Goal: Book appointment/travel/reservation

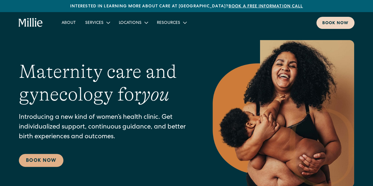
click at [322, 22] on div "Book now" at bounding box center [335, 23] width 26 height 6
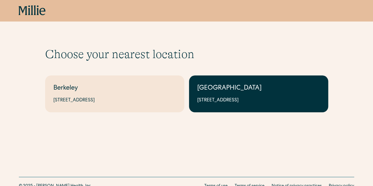
click at [217, 92] on div "[GEOGRAPHIC_DATA]" at bounding box center [258, 89] width 123 height 10
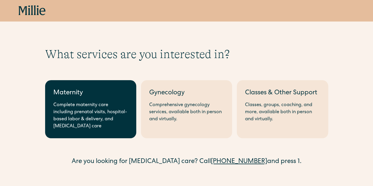
click at [106, 104] on div "Complete maternity care including prenatal visits, hospital-based labor & deliv…" at bounding box center [90, 116] width 75 height 28
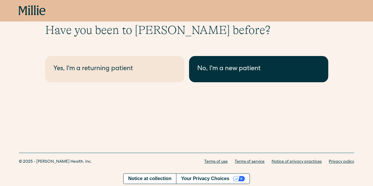
click at [210, 69] on div "No, I'm a new patient" at bounding box center [258, 69] width 123 height 10
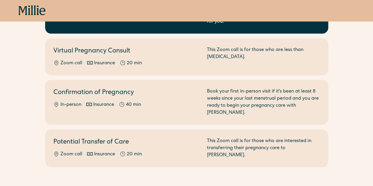
scroll to position [150, 0]
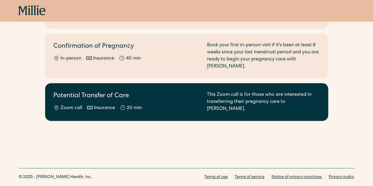
click at [140, 91] on h2 "Potential Transfer of Care" at bounding box center [126, 96] width 147 height 10
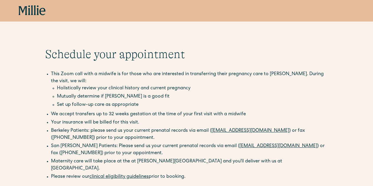
click at [29, 11] on icon at bounding box center [29, 10] width 2 height 10
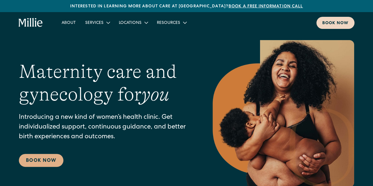
click at [331, 22] on div "Book now" at bounding box center [335, 23] width 26 height 6
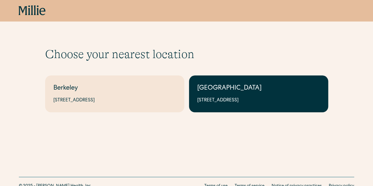
click at [222, 92] on div "[GEOGRAPHIC_DATA]" at bounding box center [258, 89] width 123 height 10
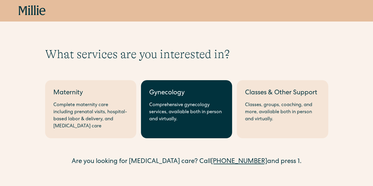
click at [207, 100] on link "Gynecology Comprehensive gynecology services, available both in person and virt…" at bounding box center [186, 109] width 91 height 58
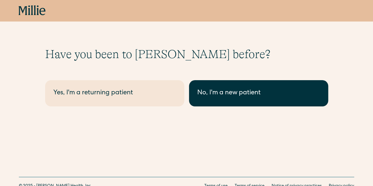
click at [211, 93] on div "No, I'm a new patient" at bounding box center [258, 93] width 123 height 10
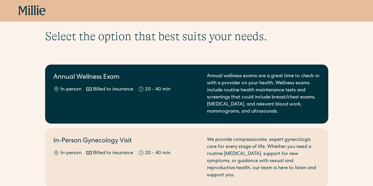
scroll to position [18, 0]
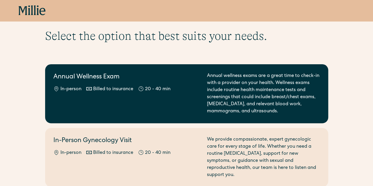
click at [198, 96] on div "Annual Wellness Exam In-person Billed to insurance 20 - 40 min" at bounding box center [126, 94] width 147 height 42
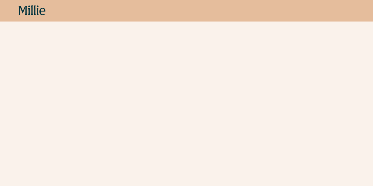
scroll to position [156, 0]
